Goal: Transaction & Acquisition: Purchase product/service

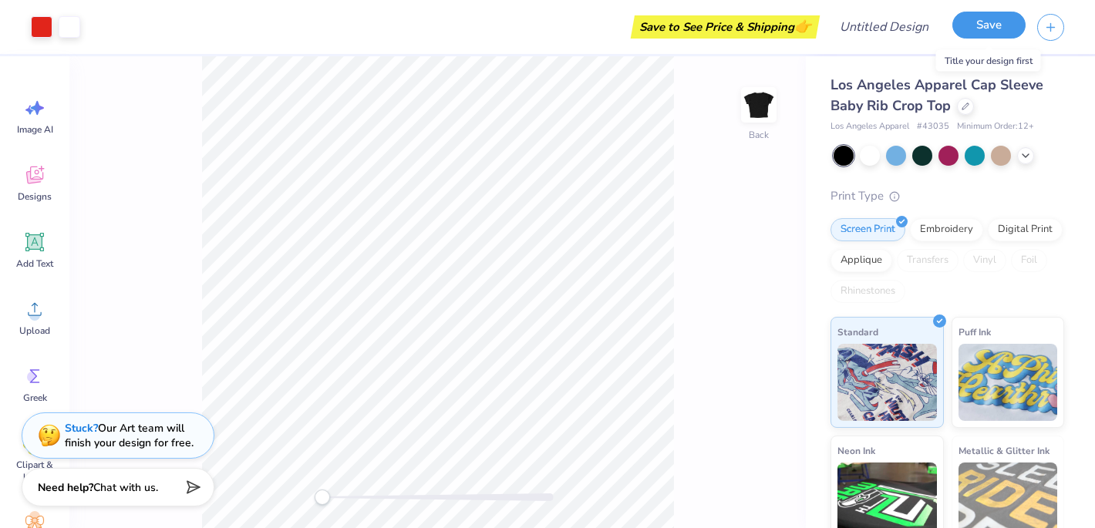
click at [976, 22] on button "Save" at bounding box center [989, 25] width 73 height 27
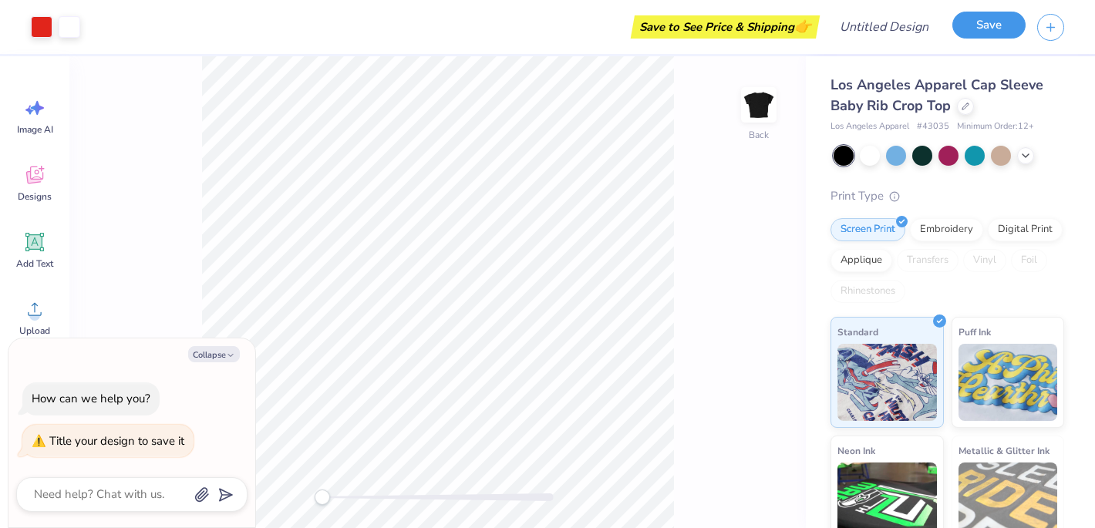
click at [977, 20] on button "Save" at bounding box center [989, 25] width 73 height 27
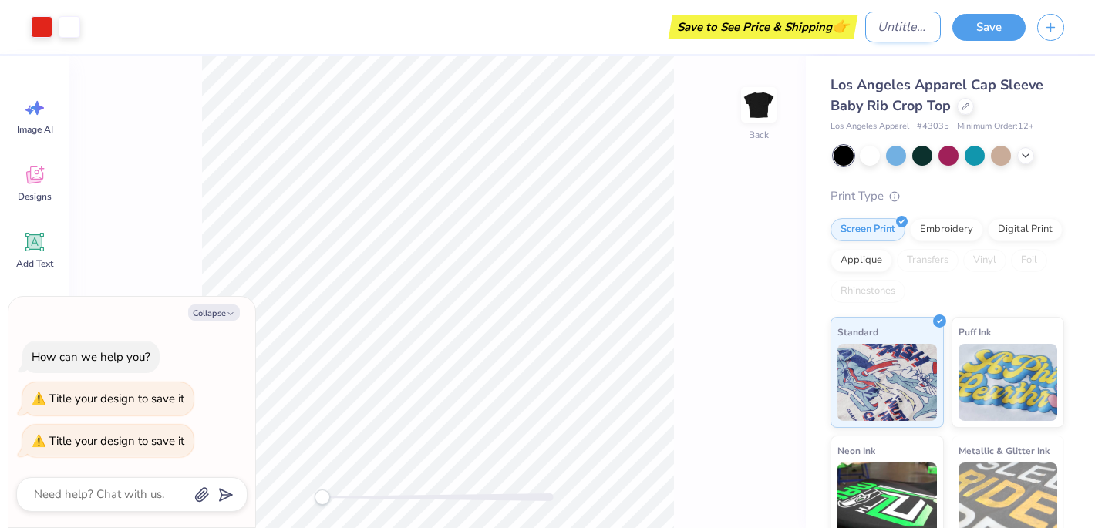
type textarea "x"
click at [882, 31] on input "Design Title" at bounding box center [903, 27] width 76 height 31
type input "i"
type textarea "x"
type input "i"
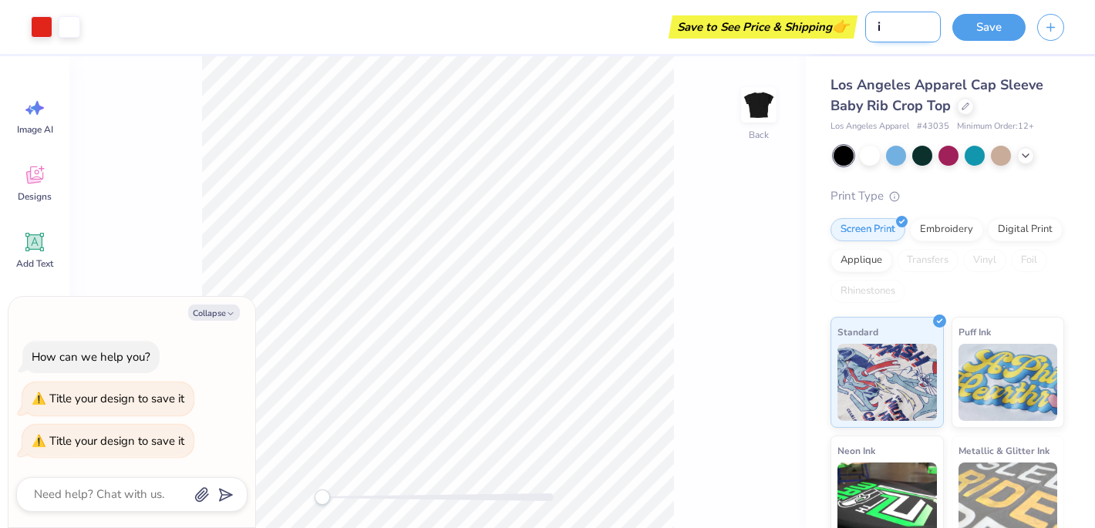
type textarea "x"
type input "i <"
type textarea "x"
type input "i <3"
type textarea "x"
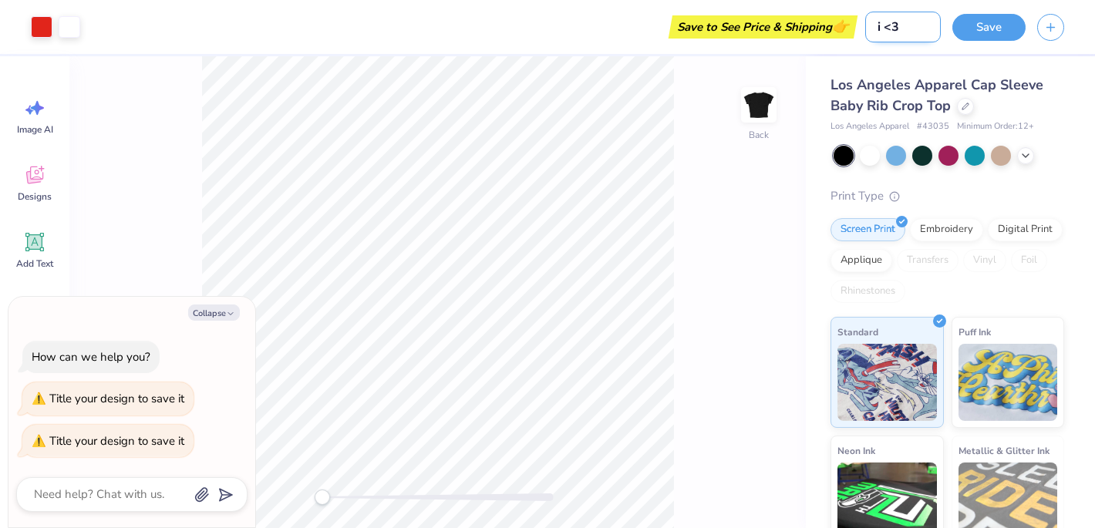
type input "i <3"
type textarea "x"
type input "i <3 K"
type textarea "x"
type input "i <3 KK"
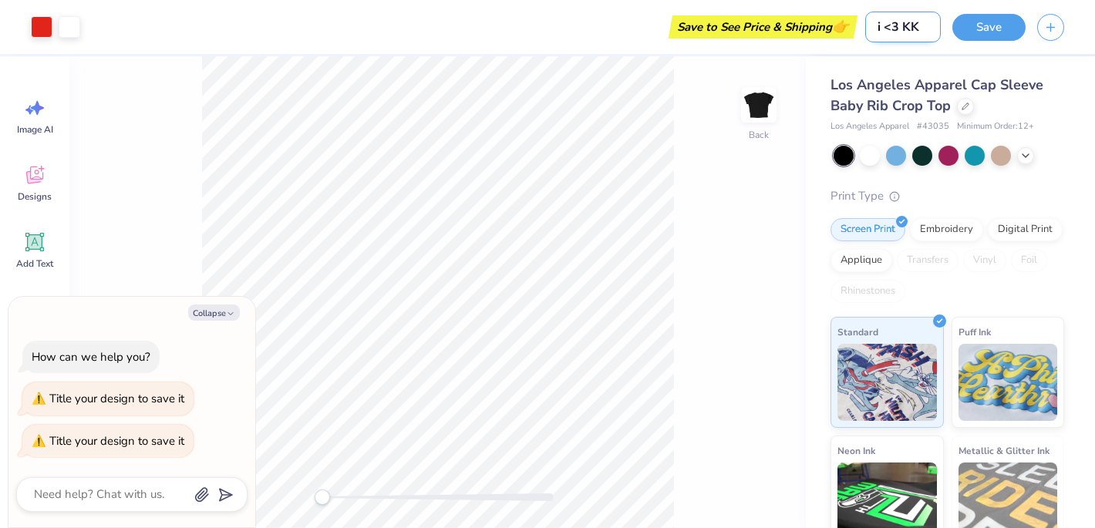
type textarea "x"
type input "i <3 KKG"
type textarea "x"
type input "i <3 KKG"
click at [1009, 26] on button "Save" at bounding box center [989, 25] width 73 height 27
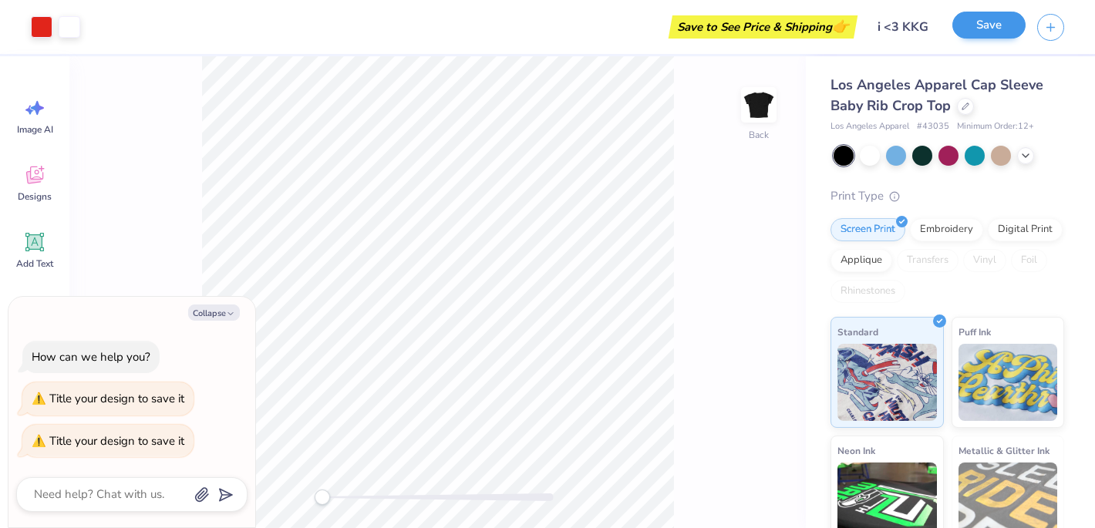
type textarea "x"
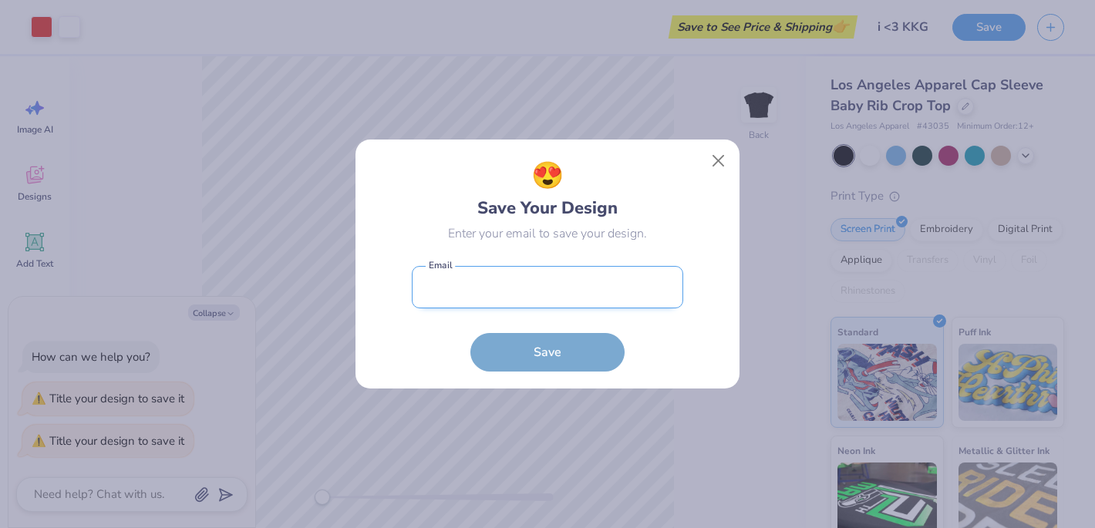
click at [623, 296] on input "email" at bounding box center [548, 287] width 272 height 42
type input "[EMAIL_ADDRESS][DOMAIN_NAME]"
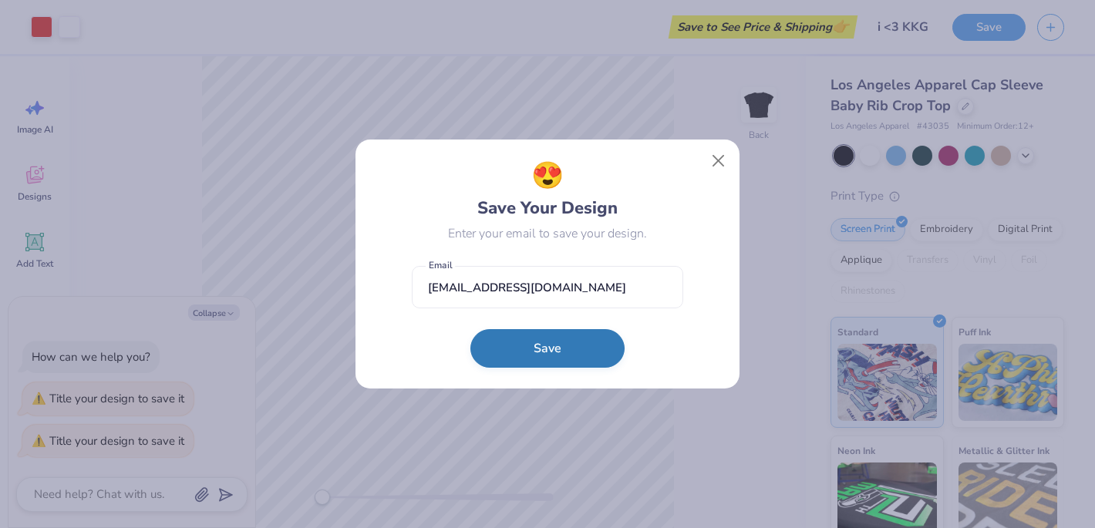
click at [555, 351] on button "Save" at bounding box center [548, 348] width 154 height 39
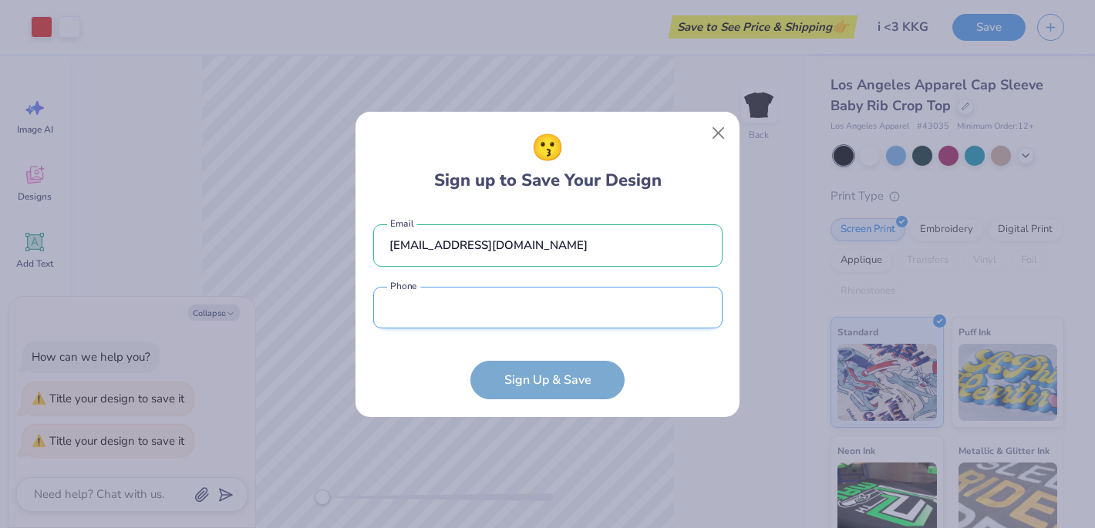
click at [623, 317] on input "tel" at bounding box center [547, 308] width 349 height 42
type input "[PHONE_NUMBER]"
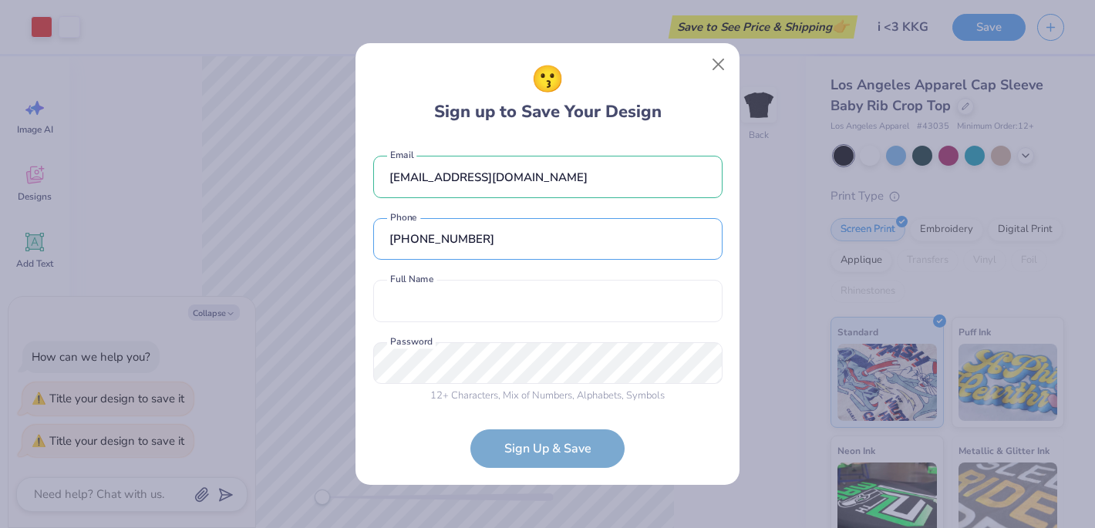
scroll to position [7, 0]
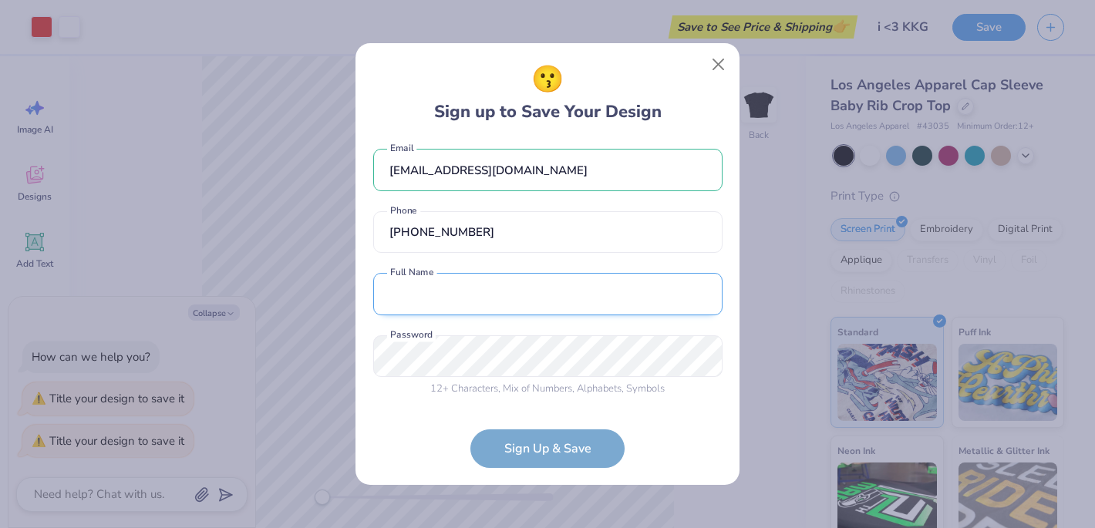
click at [520, 314] on input "text" at bounding box center [547, 294] width 349 height 42
type input "[PERSON_NAME]"
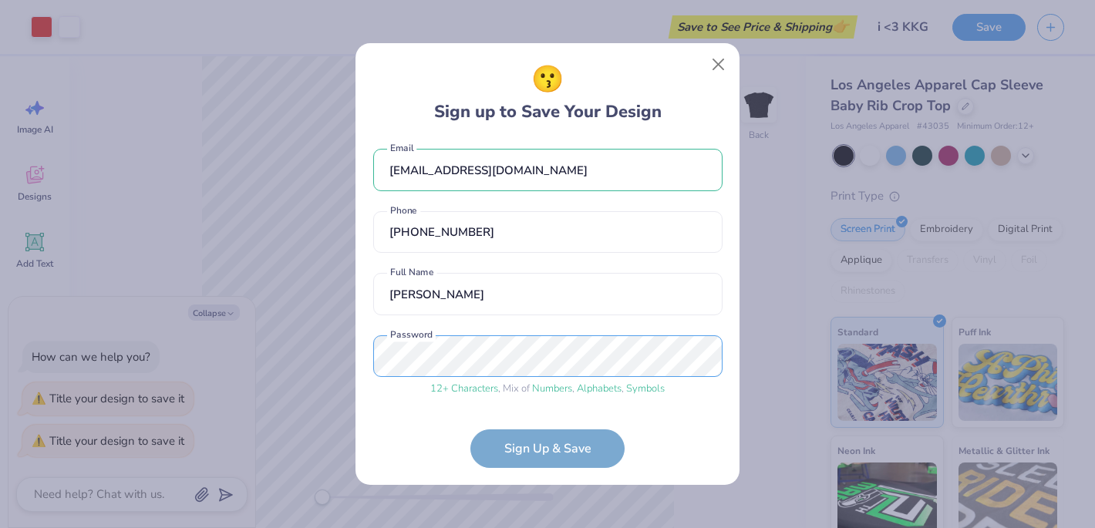
scroll to position [66, 0]
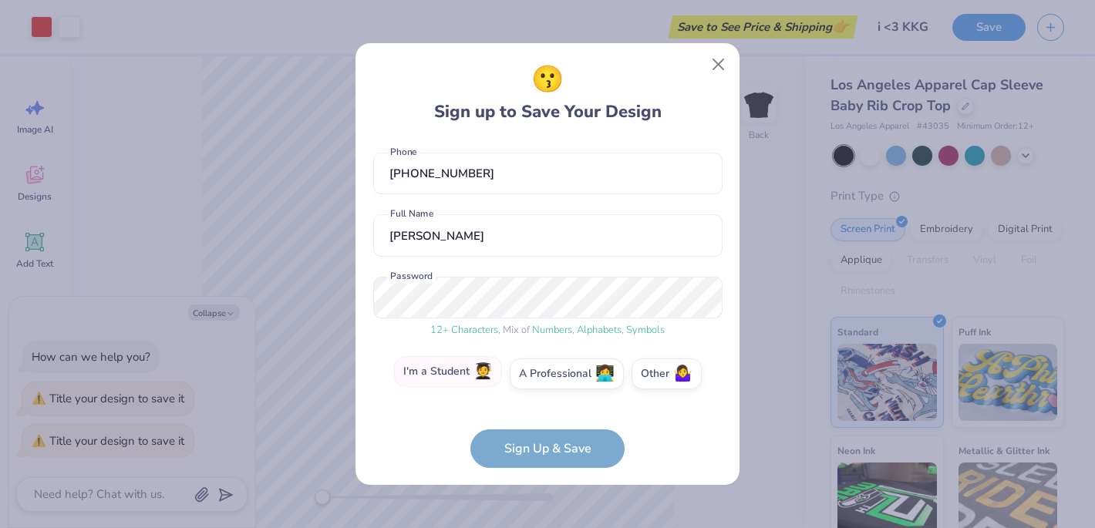
click at [447, 370] on label "I'm a Student 🧑‍🎓" at bounding box center [448, 371] width 108 height 31
click at [543, 438] on input "I'm a Student 🧑‍🎓" at bounding box center [548, 443] width 10 height 10
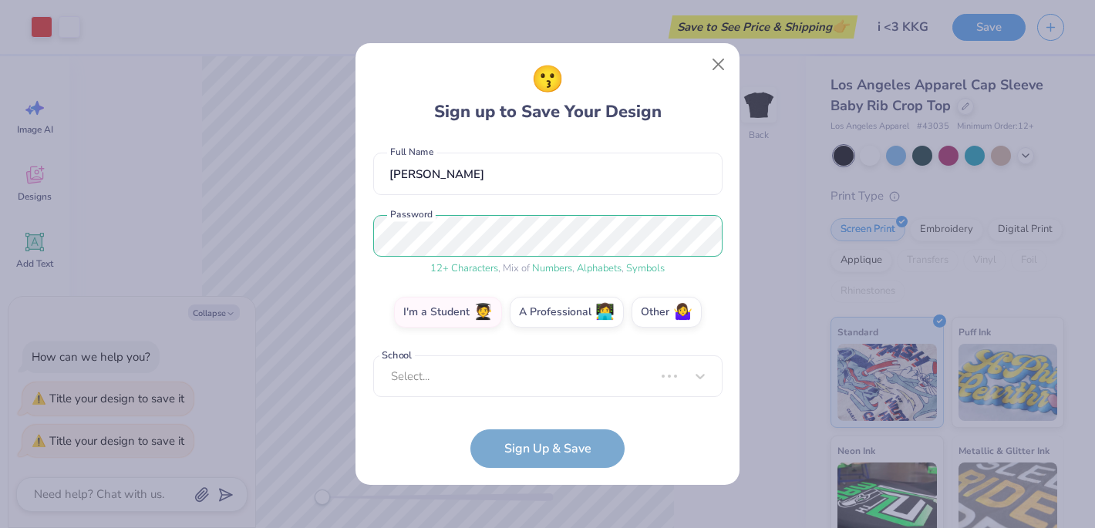
scroll to position [120, 0]
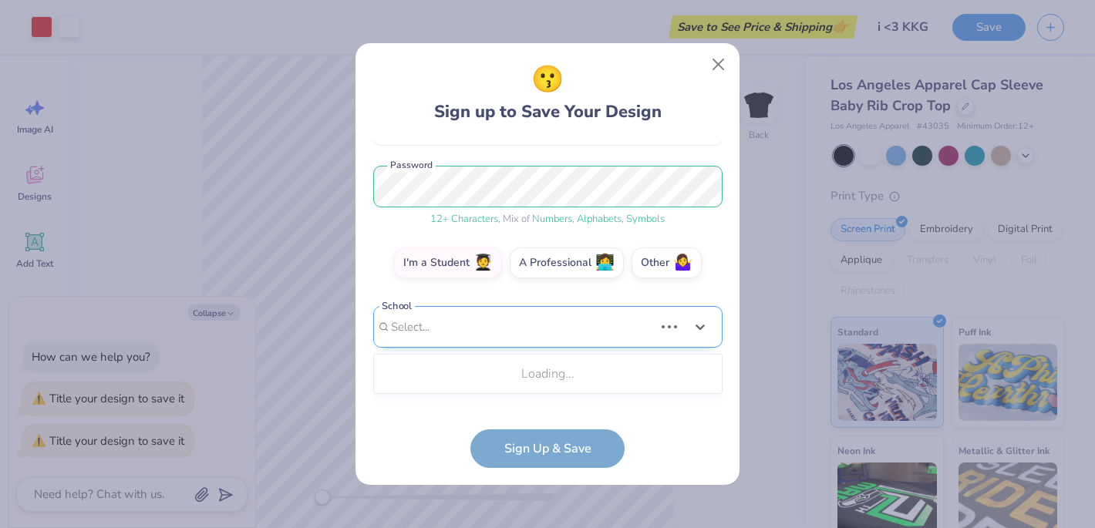
click at [523, 394] on div "Use Up and Down to choose options, press Enter to select the currently focused …" at bounding box center [547, 350] width 349 height 89
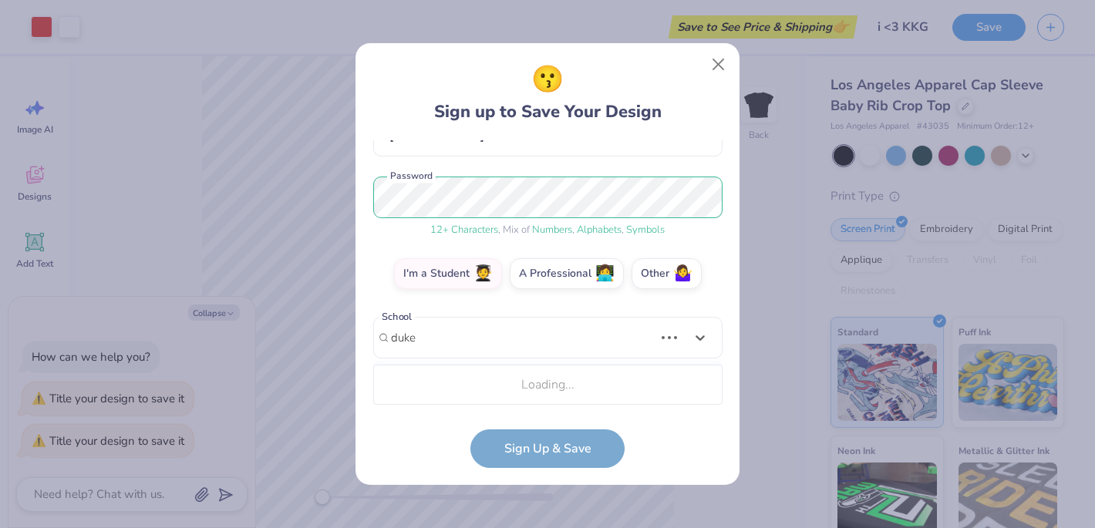
type input "duke"
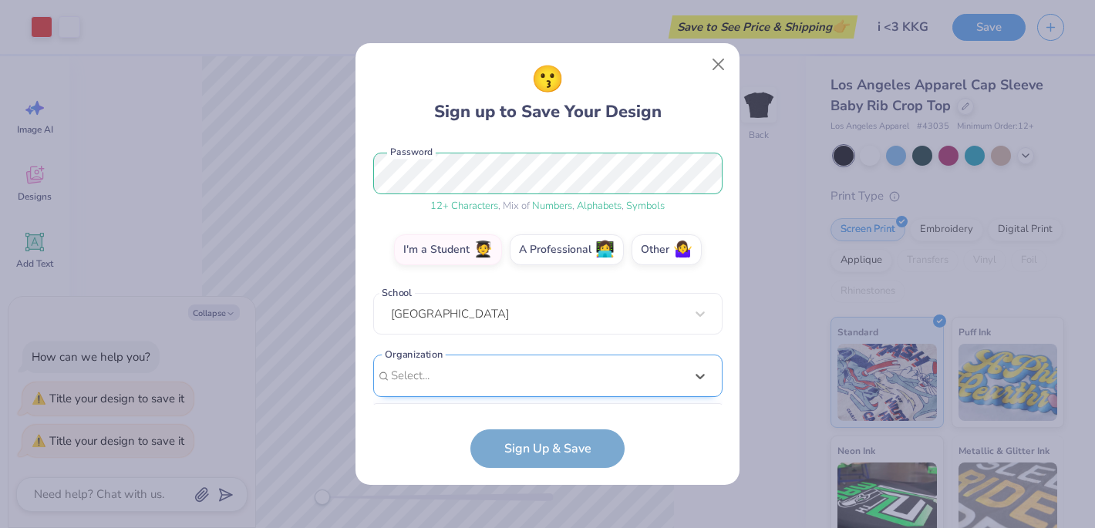
scroll to position [421, 0]
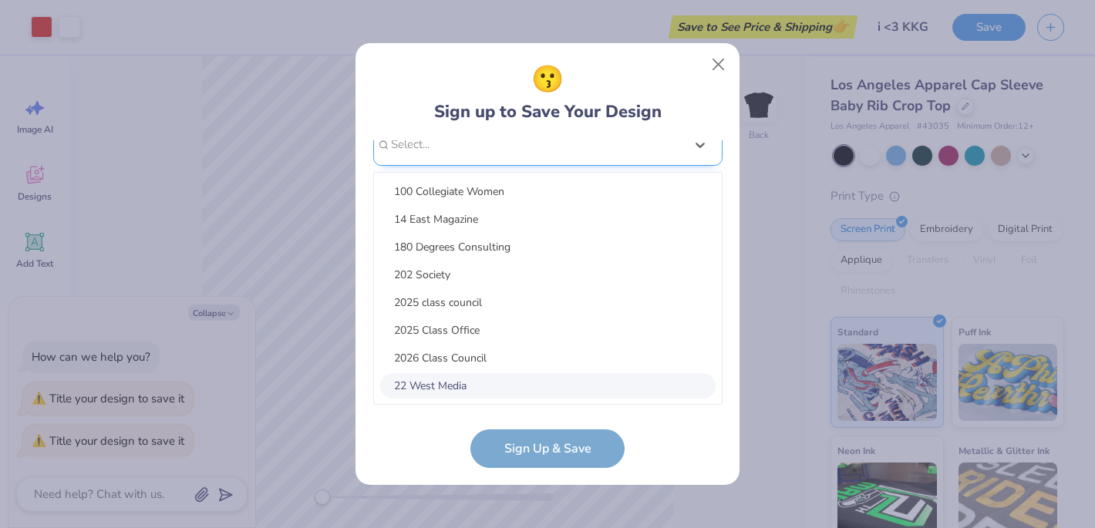
click at [509, 370] on div "option focused, 8 of 15. 15 results available. Use Up and Down to choose option…" at bounding box center [547, 264] width 349 height 282
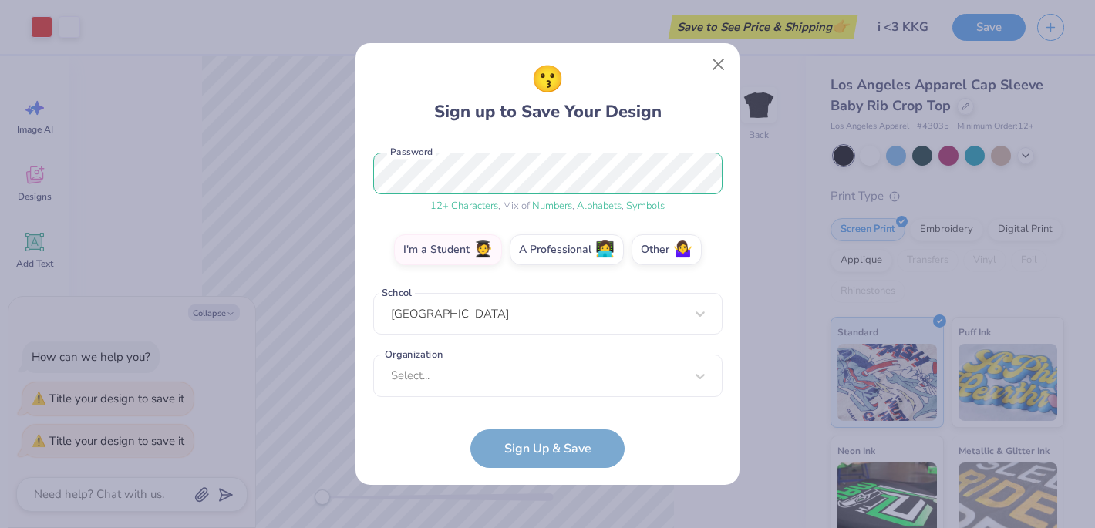
scroll to position [190, 0]
click at [514, 442] on form "[EMAIL_ADDRESS][DOMAIN_NAME] Email [PHONE_NUMBER] Phone [PERSON_NAME] Full Name…" at bounding box center [547, 304] width 349 height 328
click at [503, 380] on div "Select..." at bounding box center [547, 376] width 349 height 42
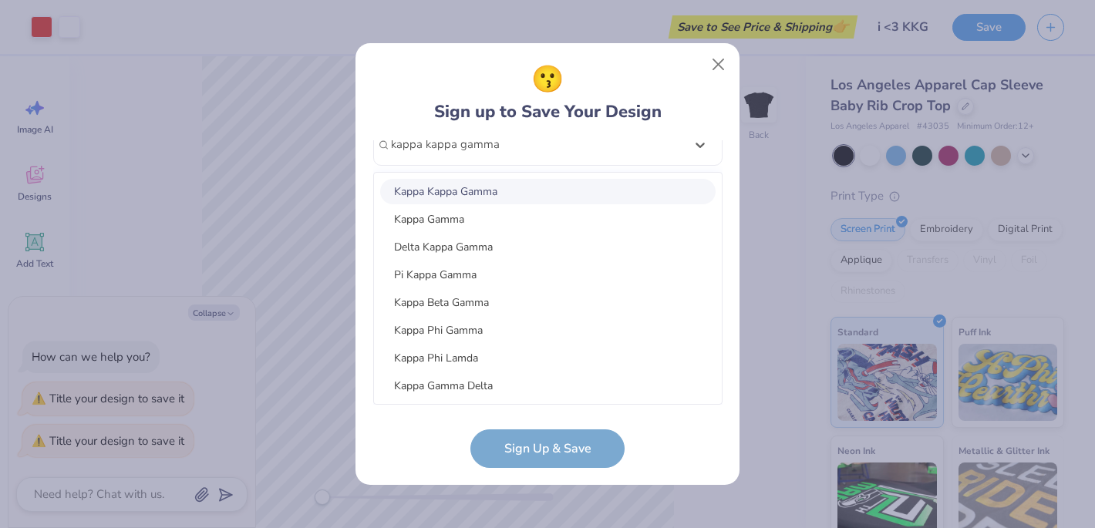
click at [529, 189] on div "Kappa Kappa Gamma" at bounding box center [548, 191] width 336 height 25
type input "kappa kappa gamma"
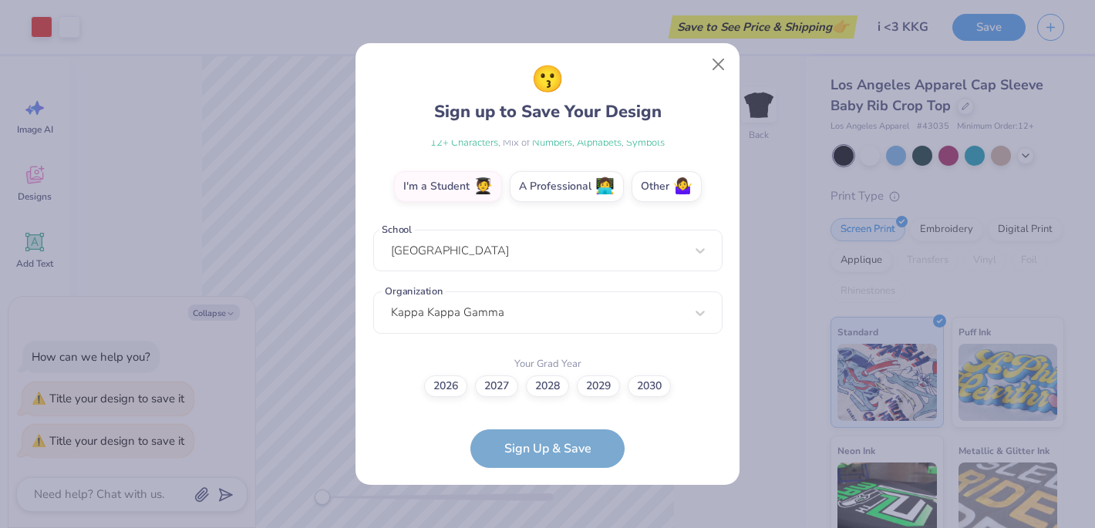
scroll to position [252, 0]
click at [555, 391] on label "2028" at bounding box center [547, 385] width 43 height 22
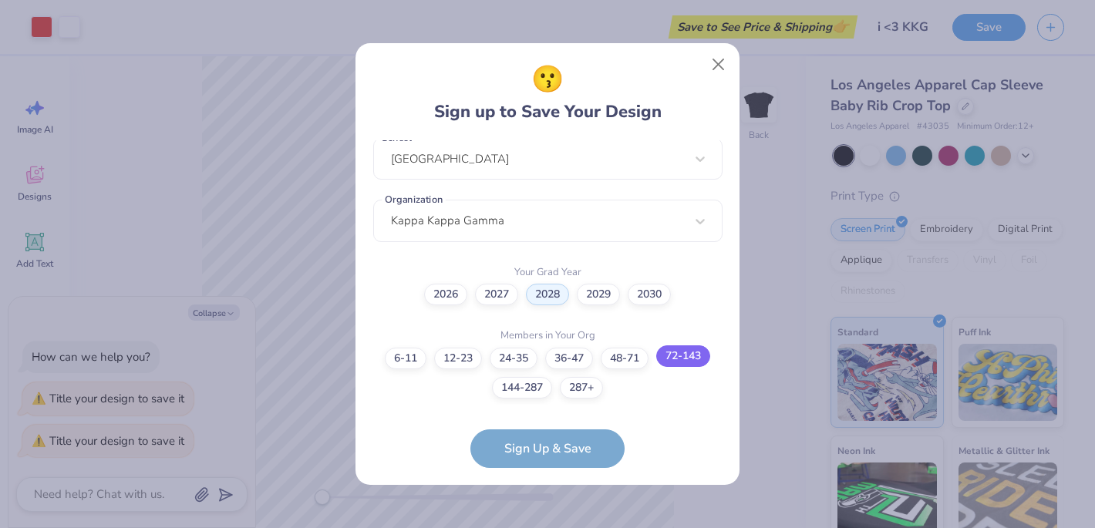
click at [675, 363] on label "72-143" at bounding box center [683, 357] width 54 height 22
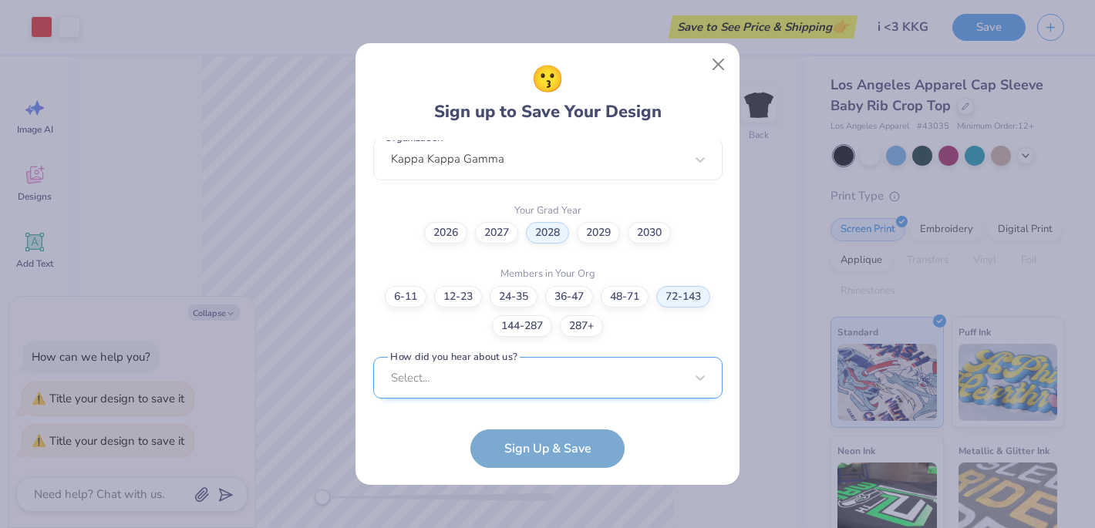
click at [562, 382] on div "Select..." at bounding box center [547, 378] width 349 height 42
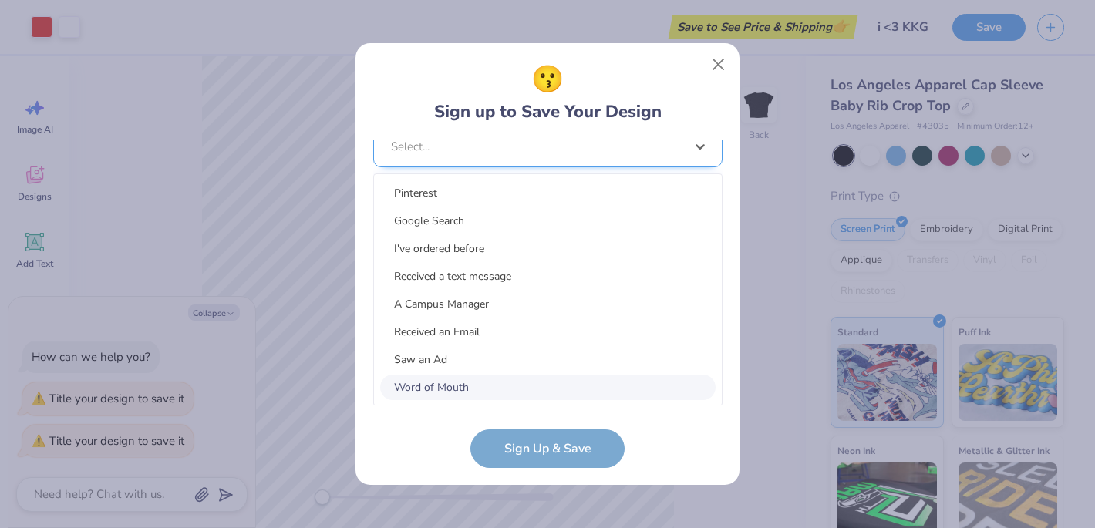
click at [562, 382] on div "Word of Mouth" at bounding box center [548, 387] width 336 height 25
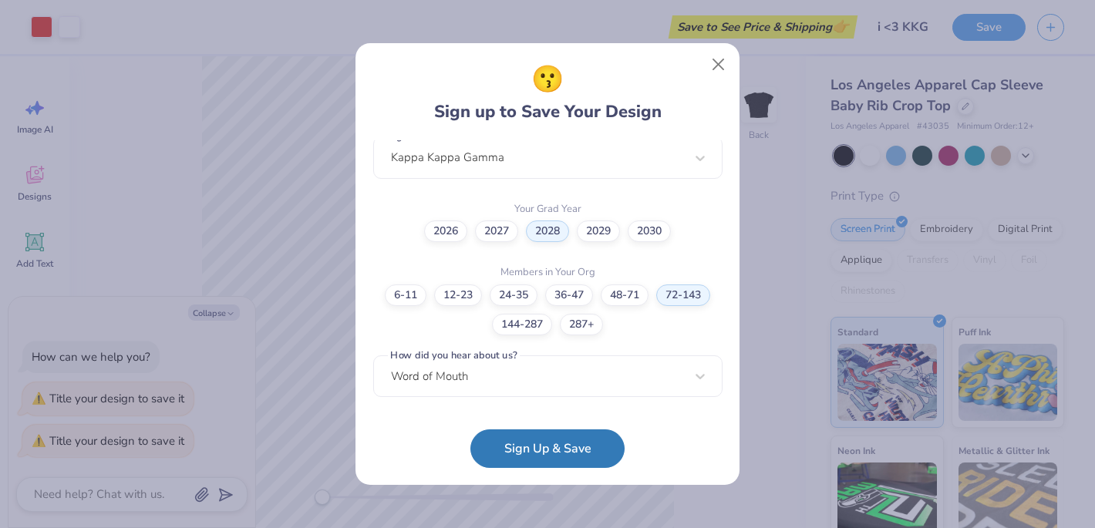
scroll to position [407, 0]
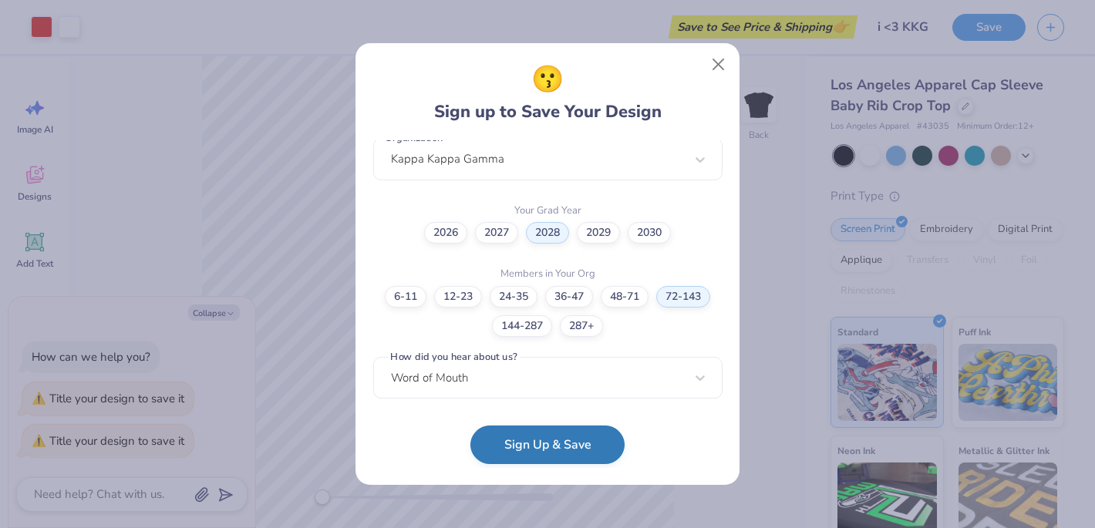
click at [559, 443] on button "Sign Up & Save" at bounding box center [548, 445] width 154 height 39
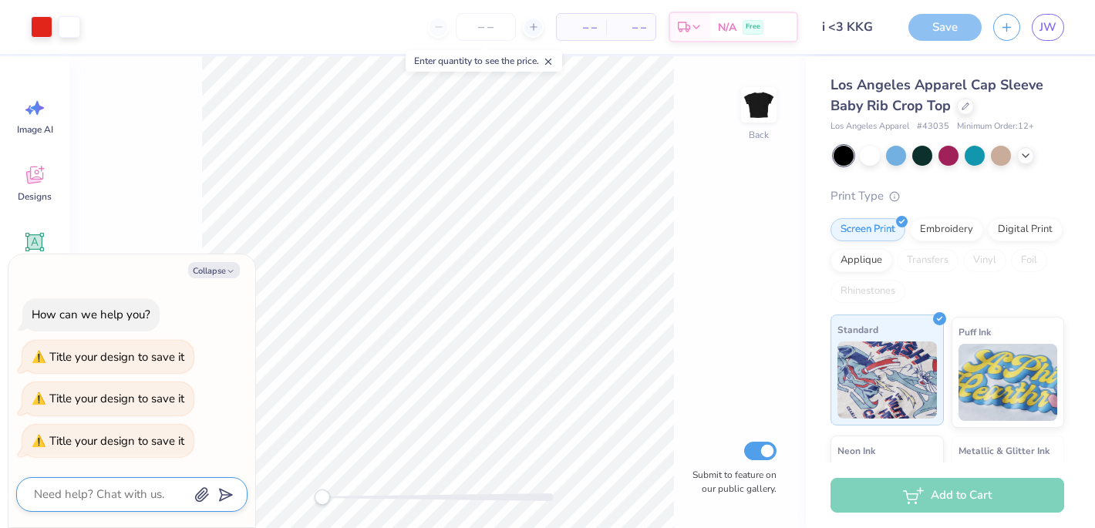
scroll to position [203, 0]
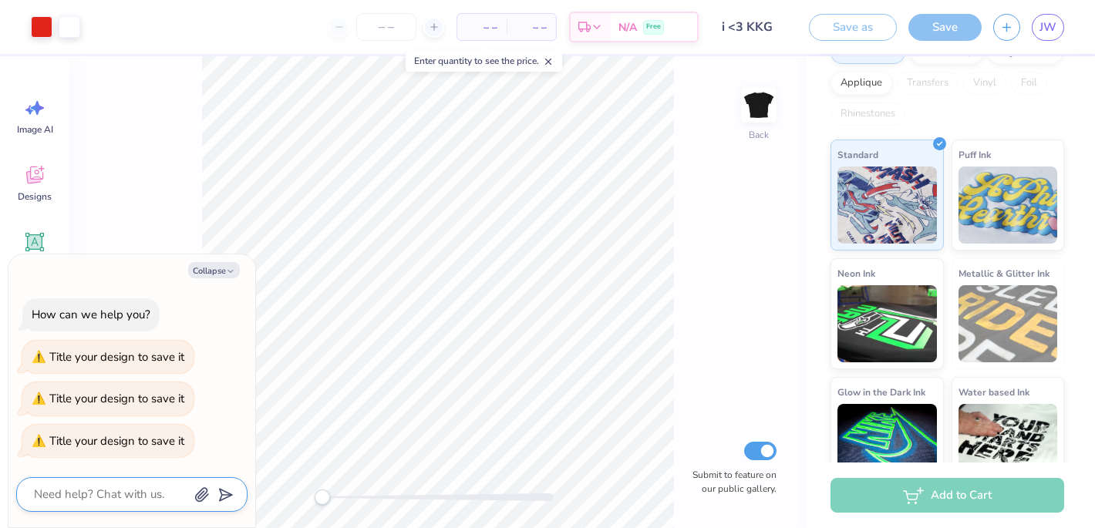
scroll to position [228, 0]
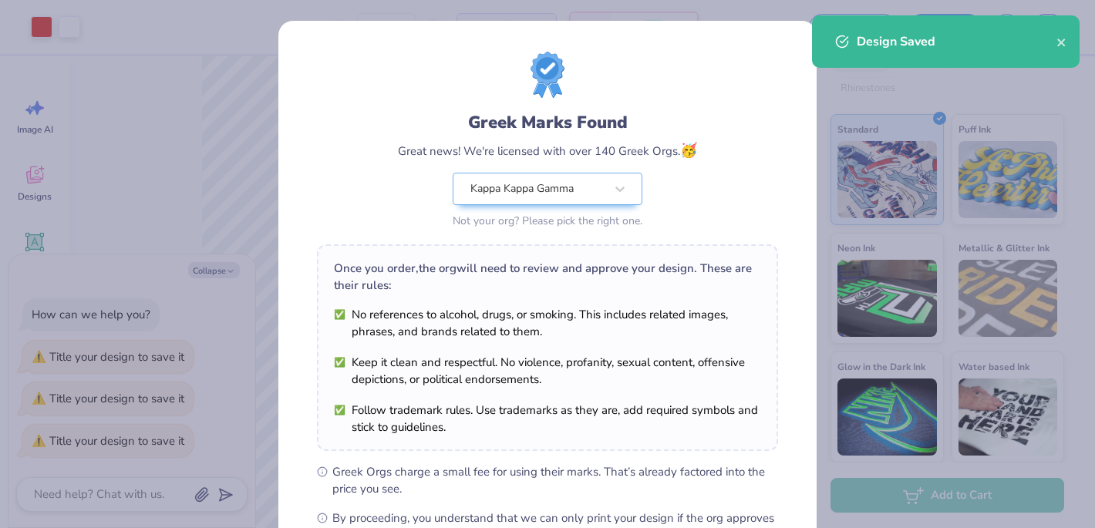
click at [496, 25] on div "Greek Marks Found Great news! We're licensed with over 140 Greek Orgs. 🥳 Kappa …" at bounding box center [547, 352] width 538 height 663
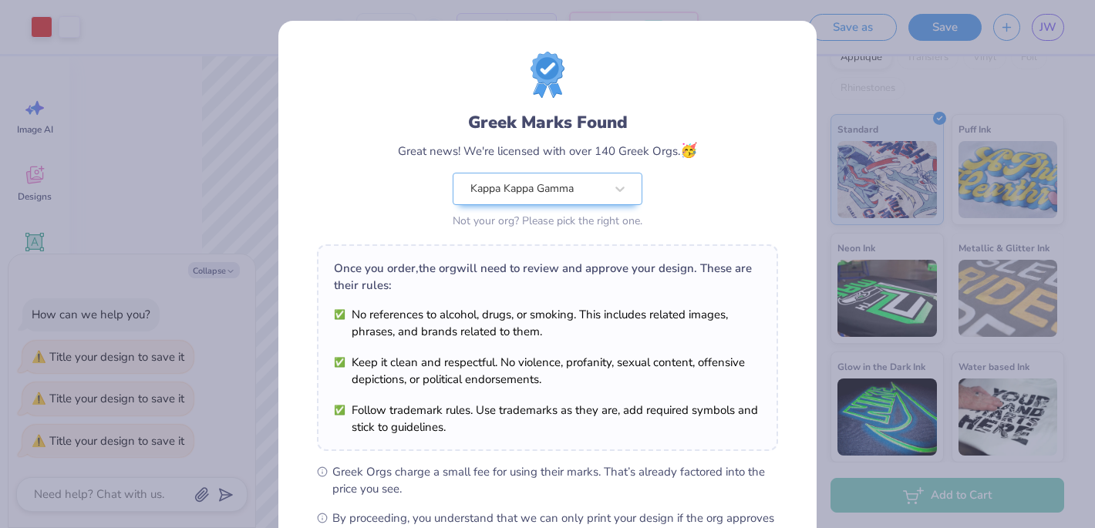
click at [985, 49] on div "Greek Marks Found Great news! We're licensed with over 140 Greek Orgs. 🥳 Kappa …" at bounding box center [547, 264] width 1095 height 528
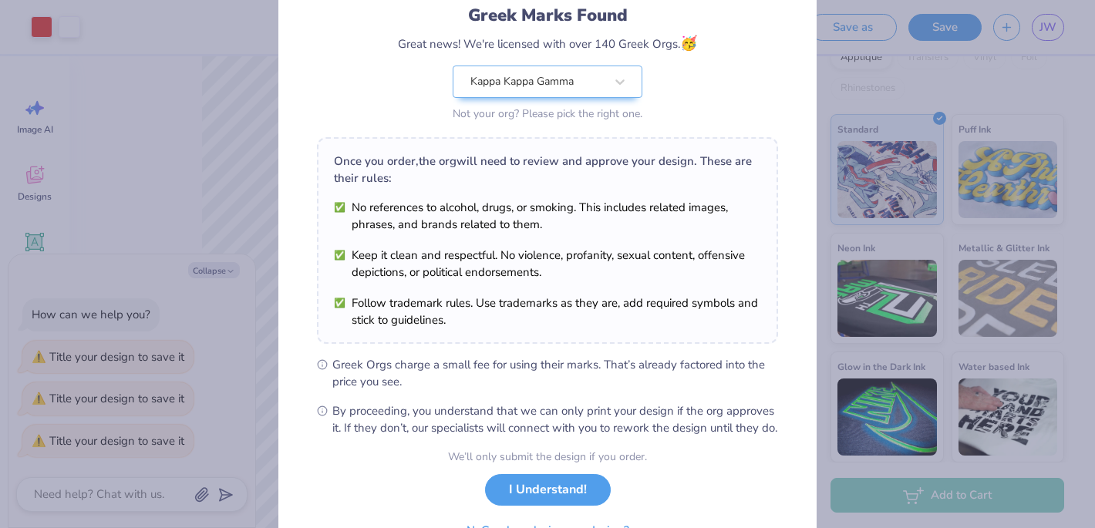
scroll to position [194, 0]
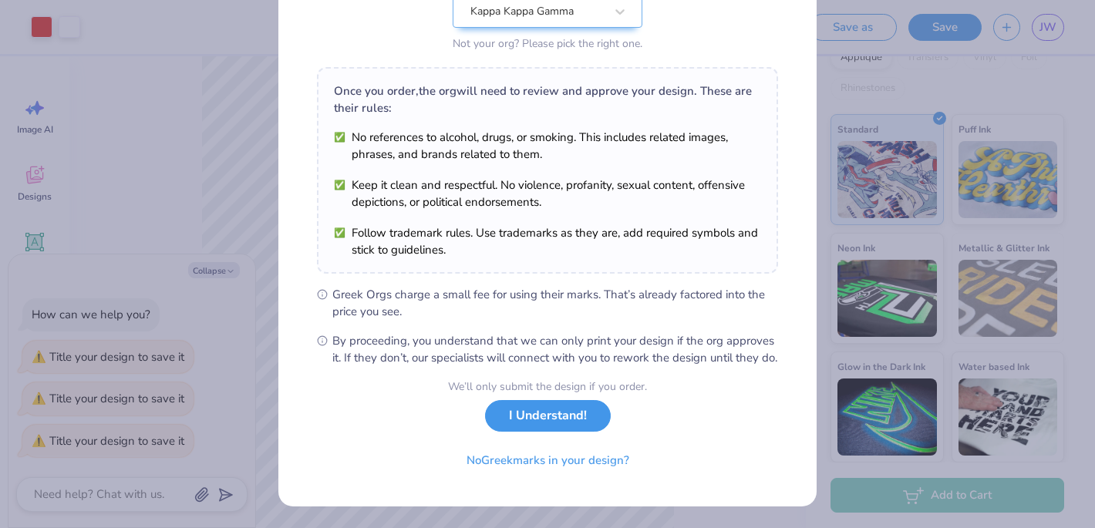
click at [545, 413] on button "I Understand!" at bounding box center [548, 416] width 126 height 32
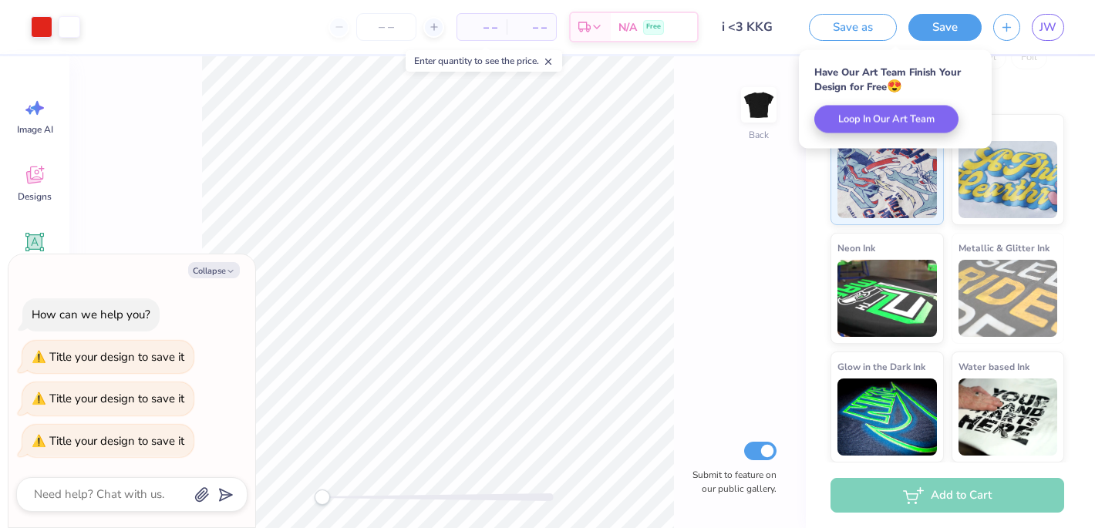
scroll to position [0, 0]
click at [643, 28] on div "Free" at bounding box center [653, 29] width 21 height 15
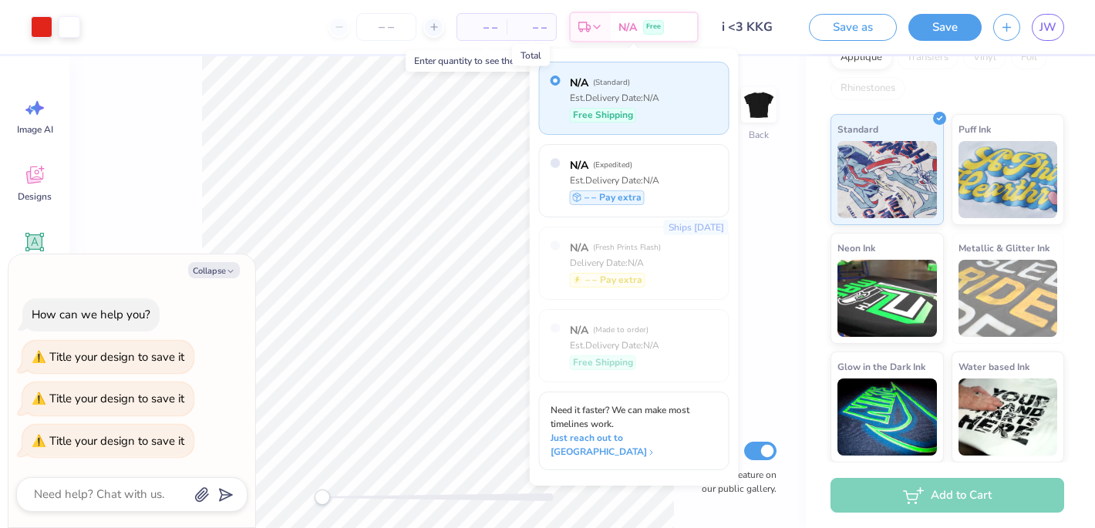
click at [525, 24] on span "– –" at bounding box center [531, 27] width 31 height 16
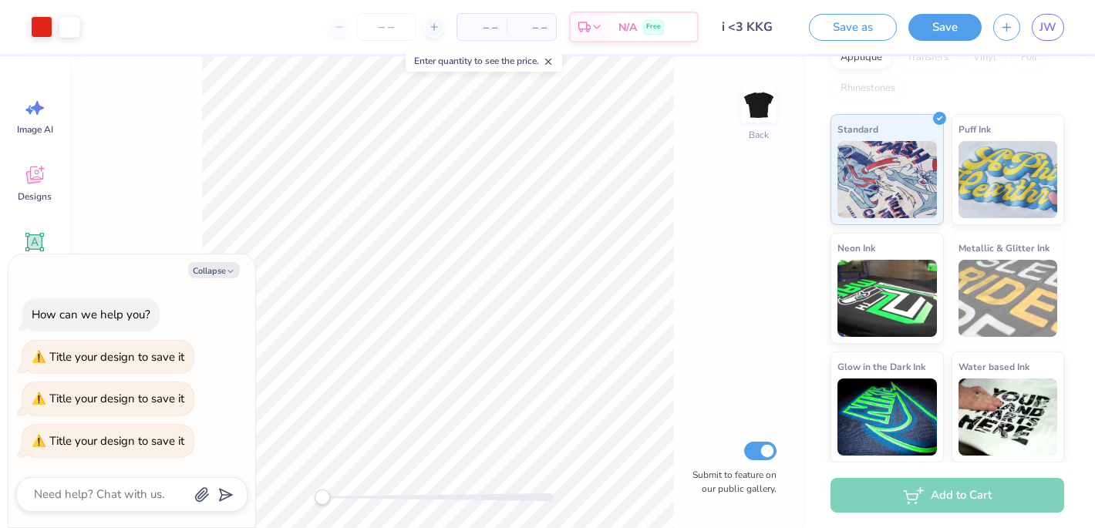
click at [482, 30] on span "– –" at bounding box center [482, 27] width 31 height 16
type textarea "x"
click at [431, 24] on icon at bounding box center [434, 27] width 11 height 11
type input "12"
type textarea "x"
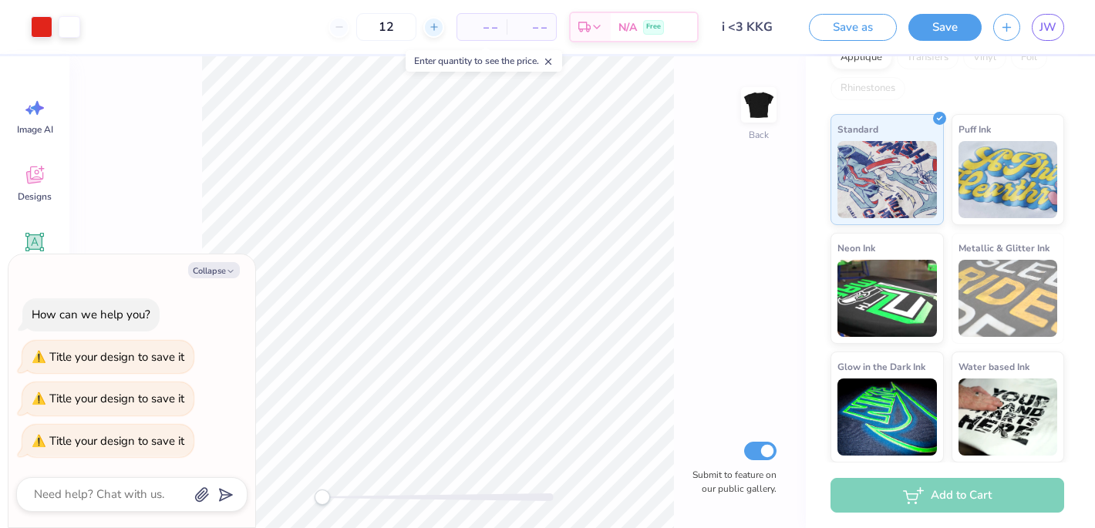
click at [431, 24] on icon at bounding box center [434, 27] width 11 height 11
type input "13"
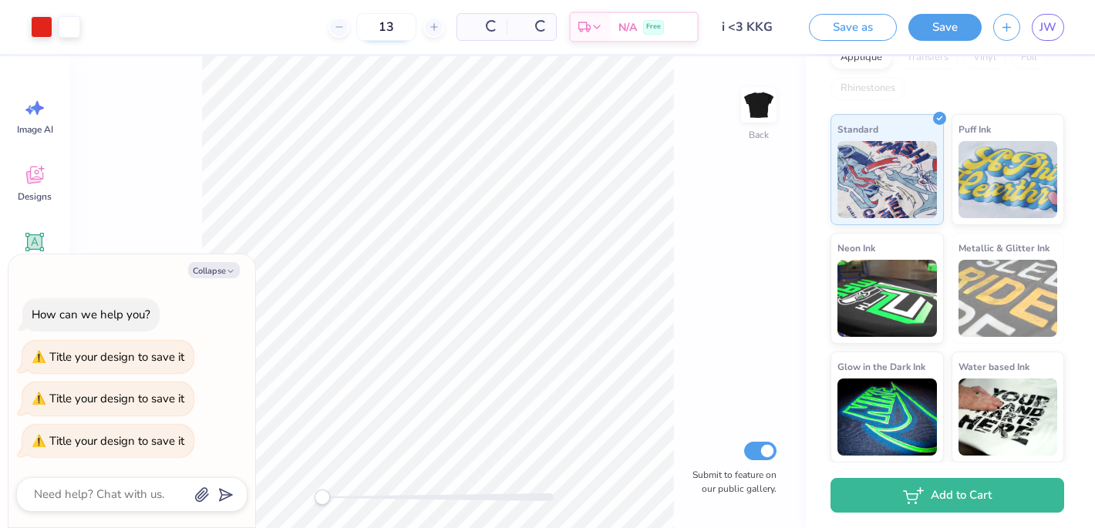
type textarea "x"
click at [346, 25] on input "13" at bounding box center [336, 27] width 60 height 28
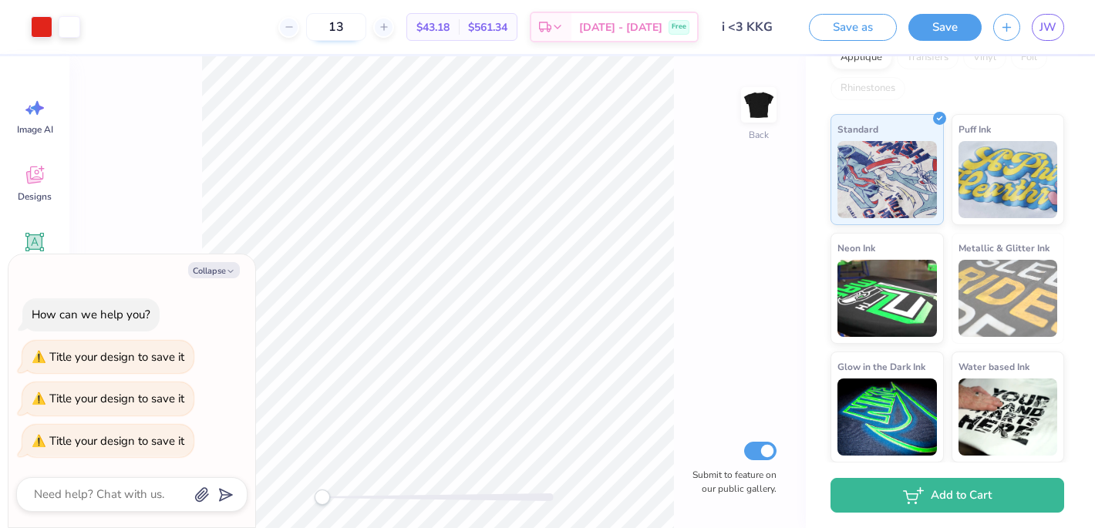
click at [327, 25] on input "13" at bounding box center [336, 27] width 60 height 28
click at [322, 28] on div "13" at bounding box center [336, 27] width 116 height 28
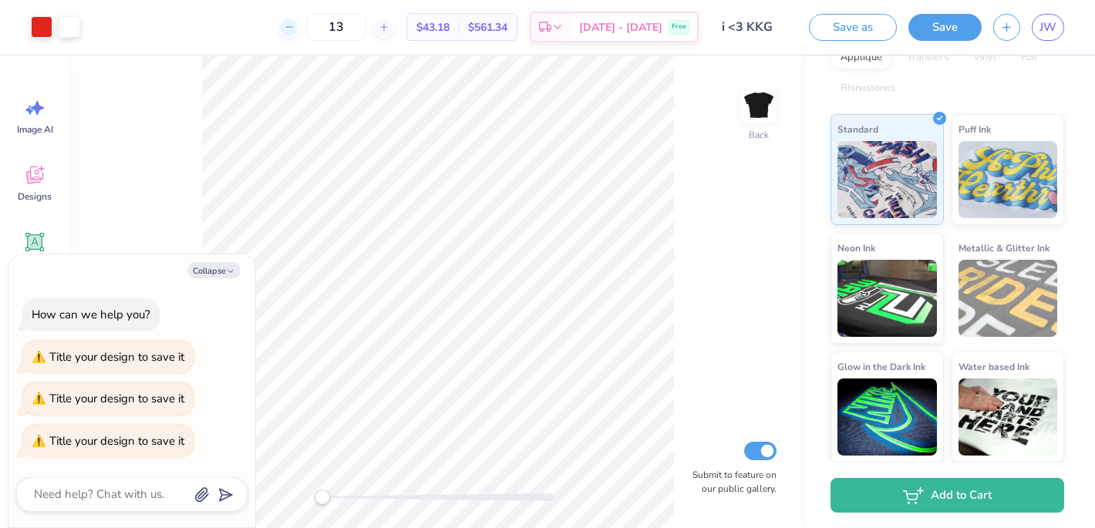
click at [295, 28] on icon at bounding box center [289, 27] width 11 height 11
type input "12"
click at [309, 28] on div "12" at bounding box center [336, 27] width 116 height 28
click at [309, 28] on div "12 Per Item Total Est. Delivery N/A Free" at bounding box center [395, 27] width 607 height 54
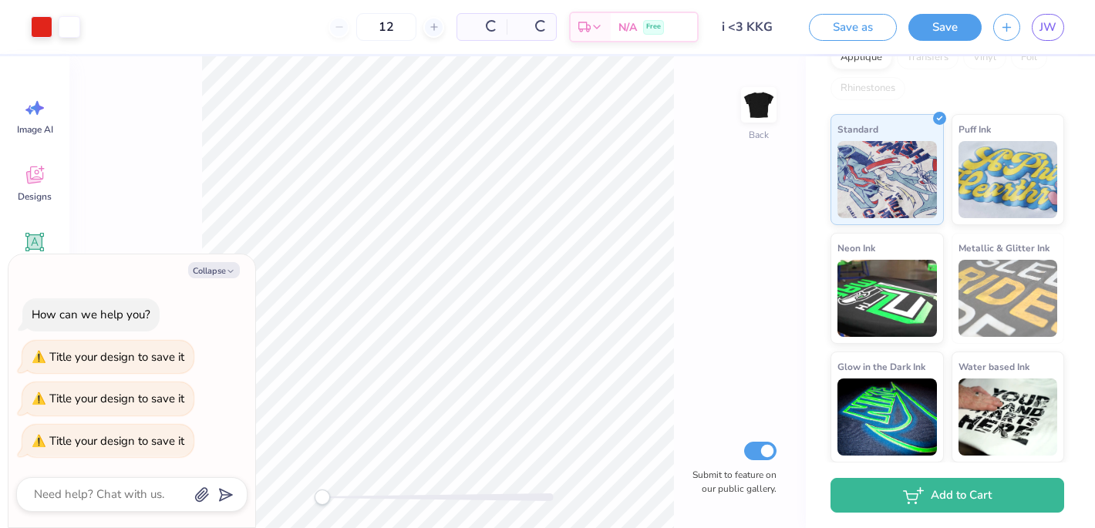
type textarea "x"
click at [359, 28] on input "12" at bounding box center [336, 27] width 60 height 28
type input "12"
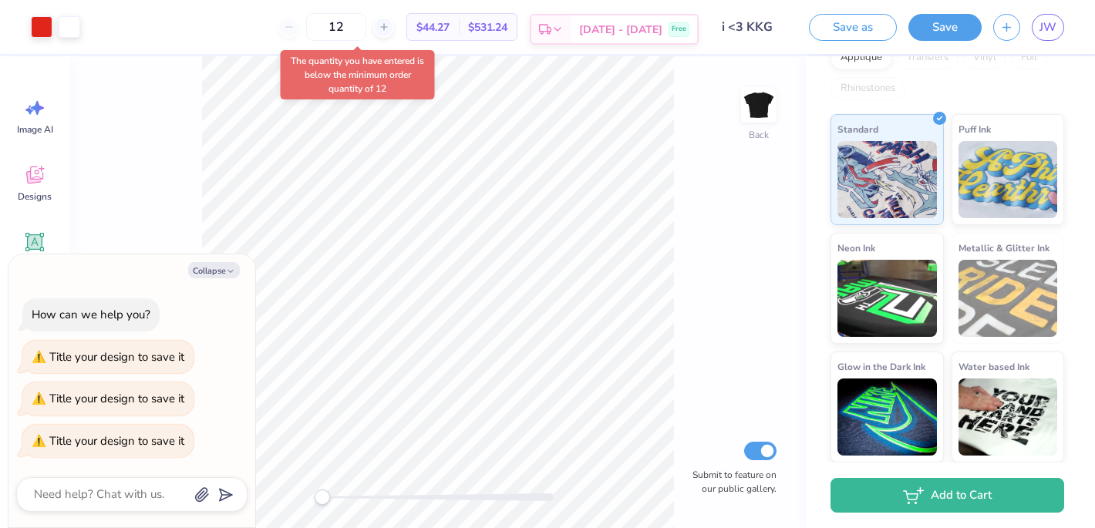
click at [632, 32] on span "[DATE] - [DATE]" at bounding box center [620, 30] width 83 height 16
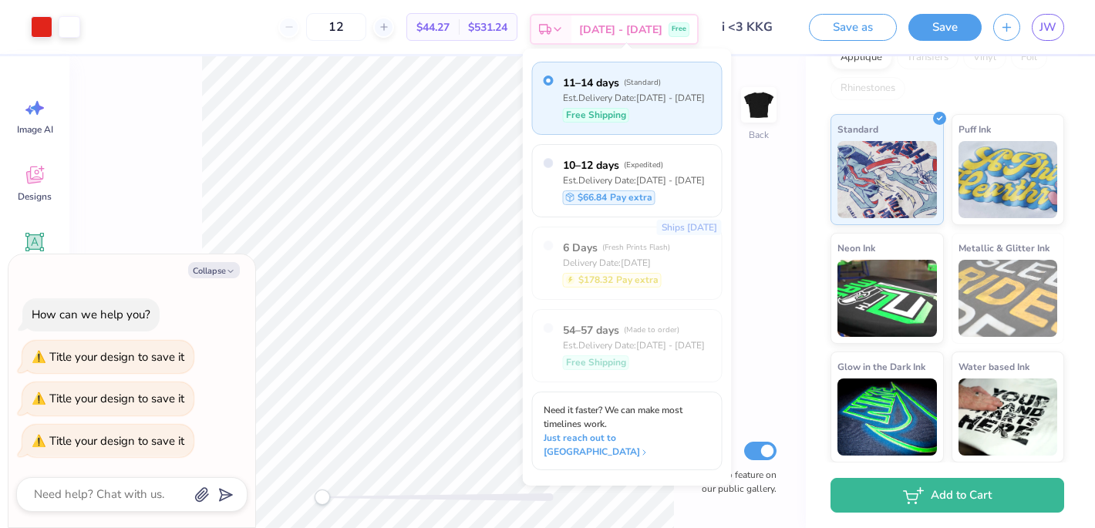
click at [632, 32] on span "[DATE] - [DATE]" at bounding box center [620, 30] width 83 height 16
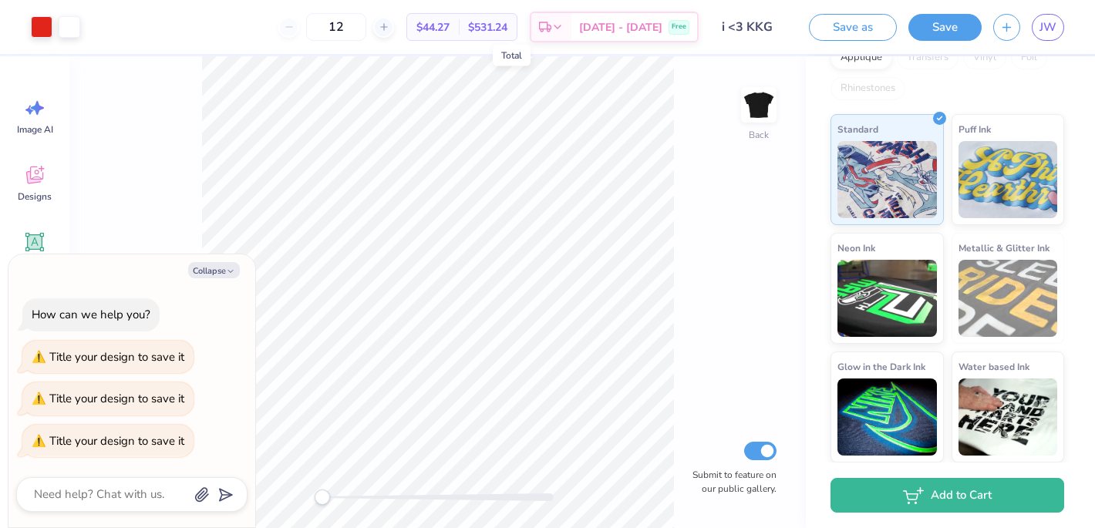
click at [508, 25] on span "$531.24" at bounding box center [487, 27] width 39 height 16
type textarea "x"
